Goal: Check status: Check status

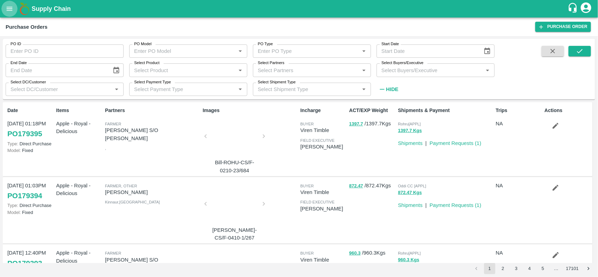
click at [6, 11] on icon "open drawer" at bounding box center [10, 9] width 8 height 8
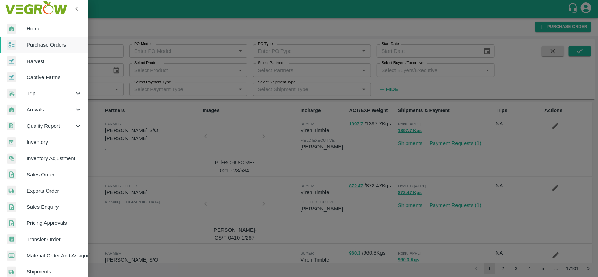
click at [37, 48] on span "Purchase Orders" at bounding box center [54, 45] width 55 height 8
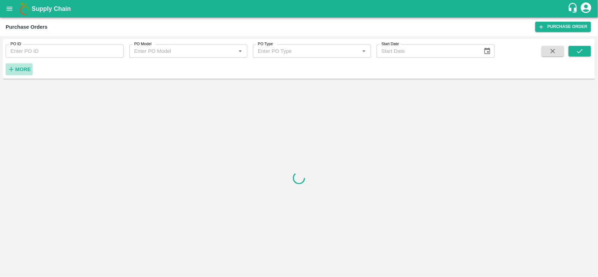
click at [25, 70] on strong "More" at bounding box center [23, 70] width 16 height 6
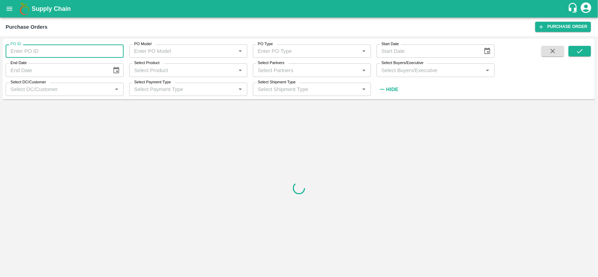
click at [34, 55] on input "PO ID" at bounding box center [65, 51] width 118 height 13
paste input "605618"
type input "605618"
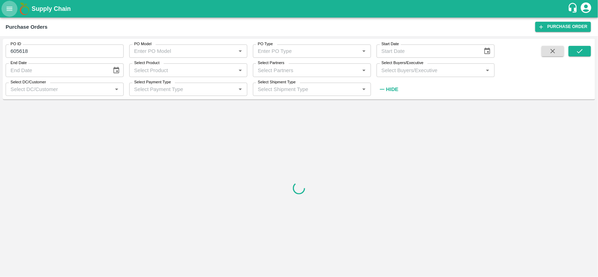
click at [13, 12] on icon "open drawer" at bounding box center [10, 9] width 8 height 8
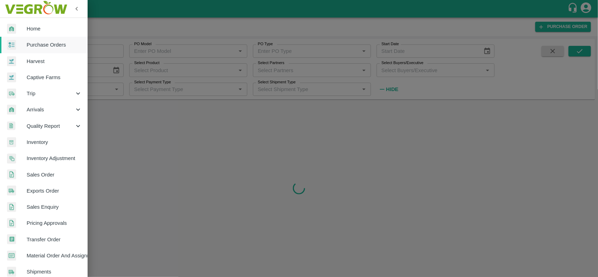
click at [31, 178] on span "Sales Order" at bounding box center [54, 175] width 55 height 8
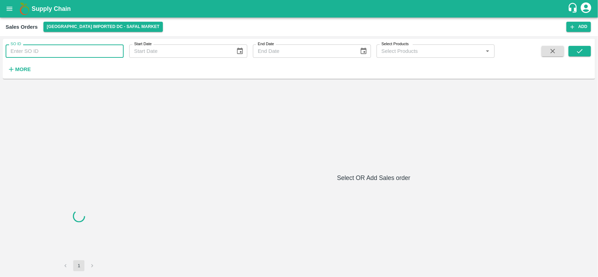
click at [35, 53] on input "SO ID" at bounding box center [65, 51] width 118 height 13
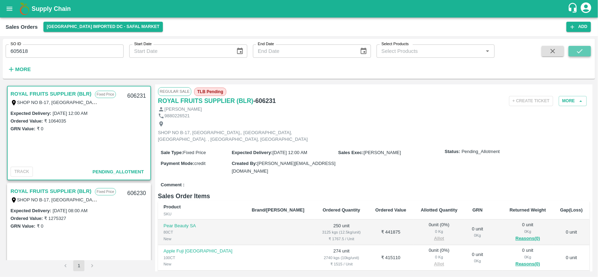
click at [585, 49] on button "submit" at bounding box center [580, 51] width 22 height 11
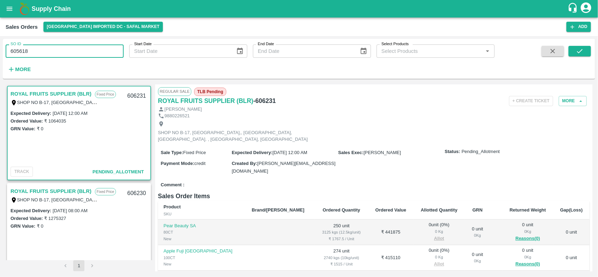
click at [49, 52] on input "605618" at bounding box center [65, 51] width 118 height 13
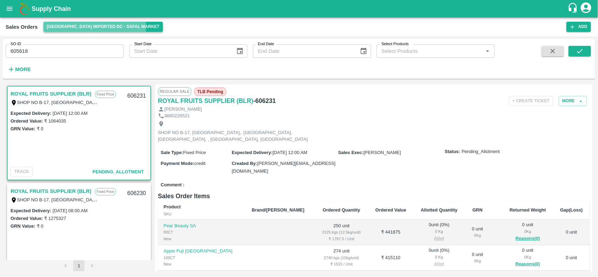
click at [71, 30] on button "[GEOGRAPHIC_DATA] Imported DC - Safal Market" at bounding box center [103, 27] width 120 height 10
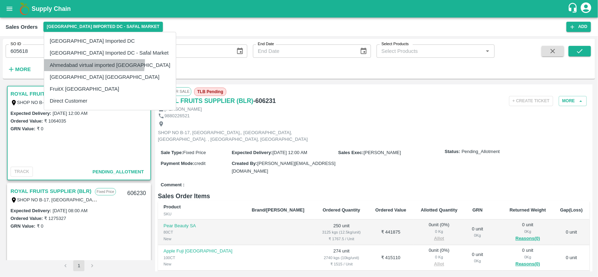
click at [69, 60] on li "Ahmedabad virtual imported [GEOGRAPHIC_DATA]" at bounding box center [110, 65] width 132 height 12
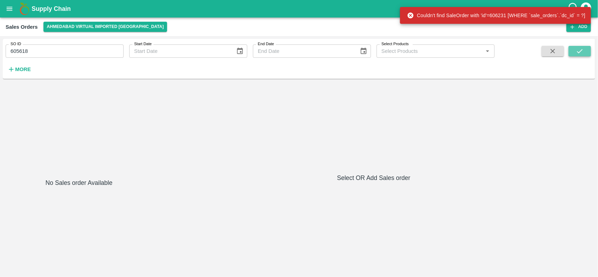
click at [581, 51] on icon "submit" at bounding box center [580, 51] width 8 height 8
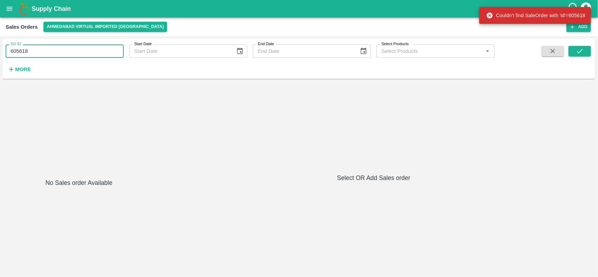
click at [67, 54] on input "605618" at bounding box center [65, 51] width 118 height 13
type input "605618"
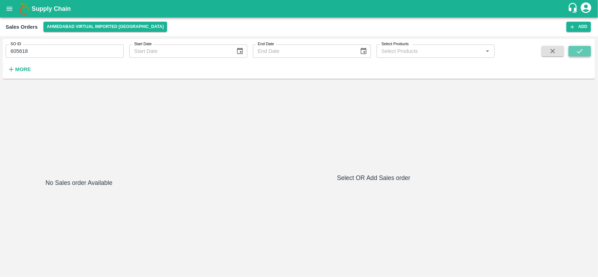
click at [585, 53] on button "submit" at bounding box center [580, 51] width 22 height 11
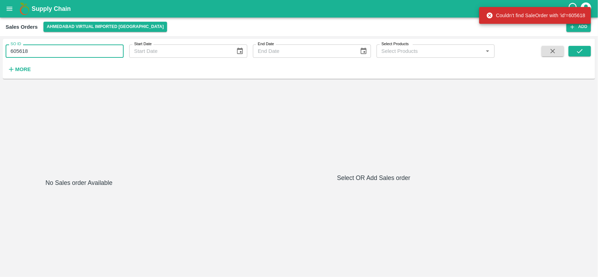
click at [75, 47] on input "605618" at bounding box center [65, 51] width 118 height 13
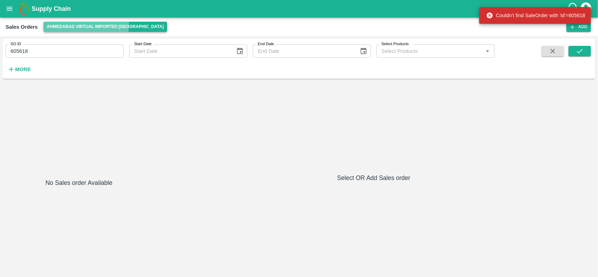
click at [74, 25] on button "Ahmedabad virtual imported [GEOGRAPHIC_DATA]" at bounding box center [105, 27] width 124 height 10
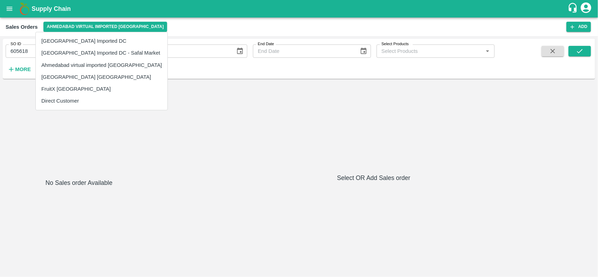
click at [251, 116] on div at bounding box center [299, 138] width 598 height 277
